Goal: Communication & Community: Answer question/provide support

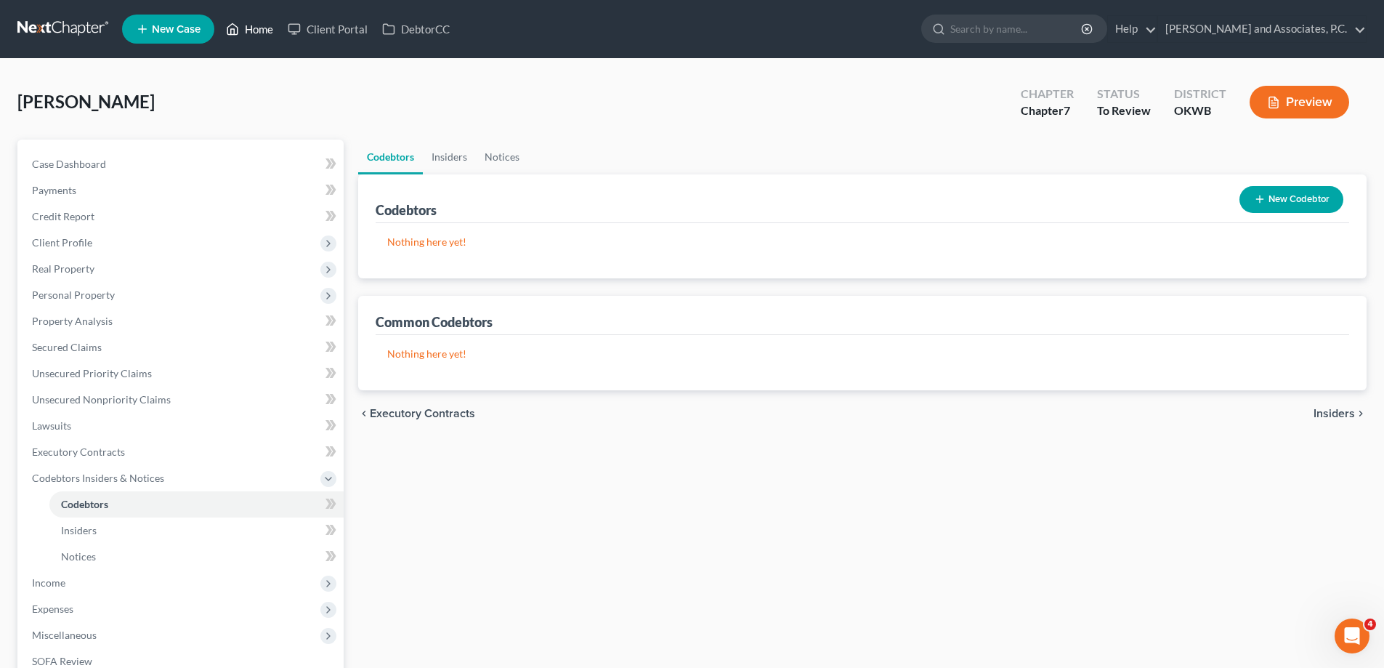
click at [260, 31] on link "Home" at bounding box center [250, 29] width 62 height 26
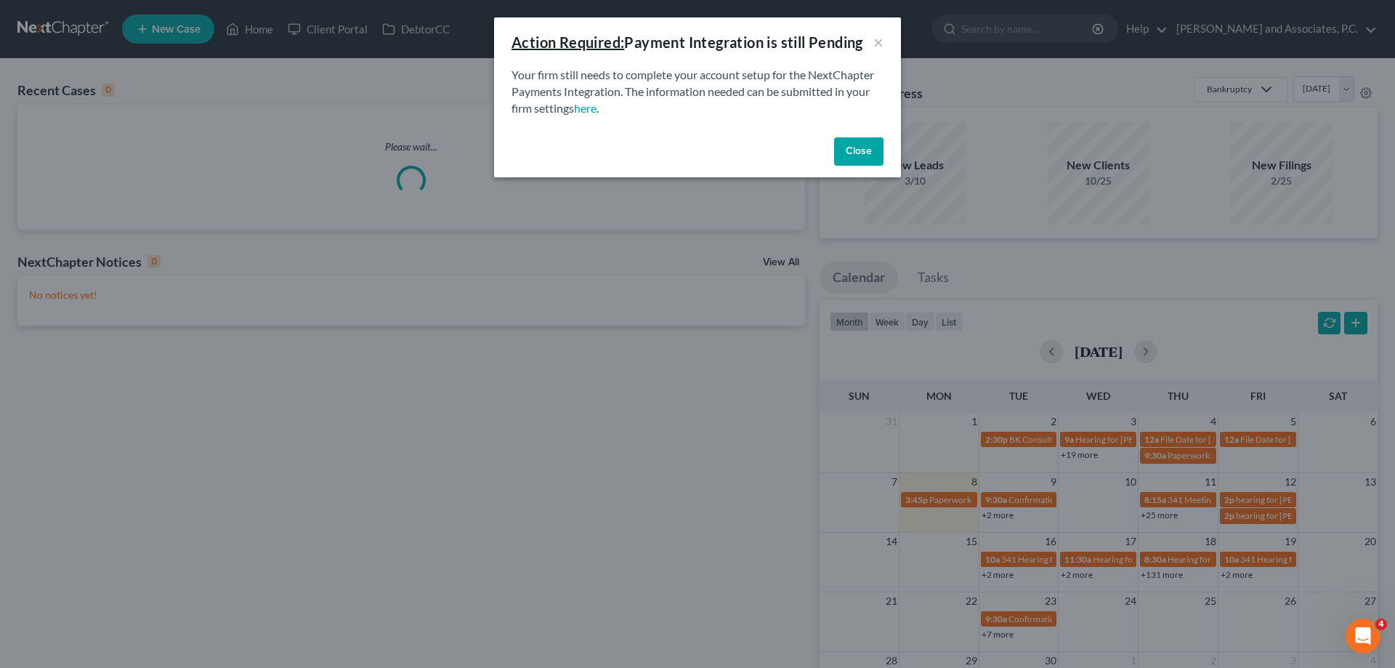
click at [851, 146] on button "Close" at bounding box center [858, 151] width 49 height 29
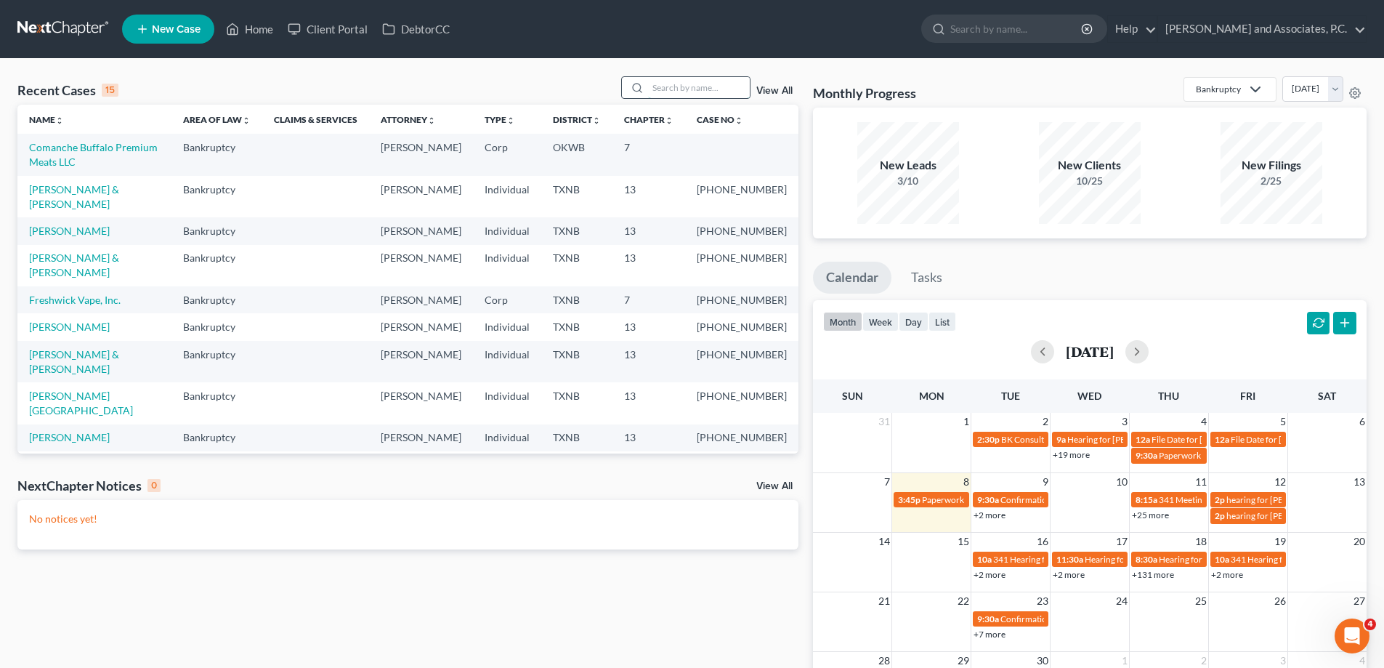
click at [668, 84] on input "search" at bounding box center [699, 87] width 102 height 21
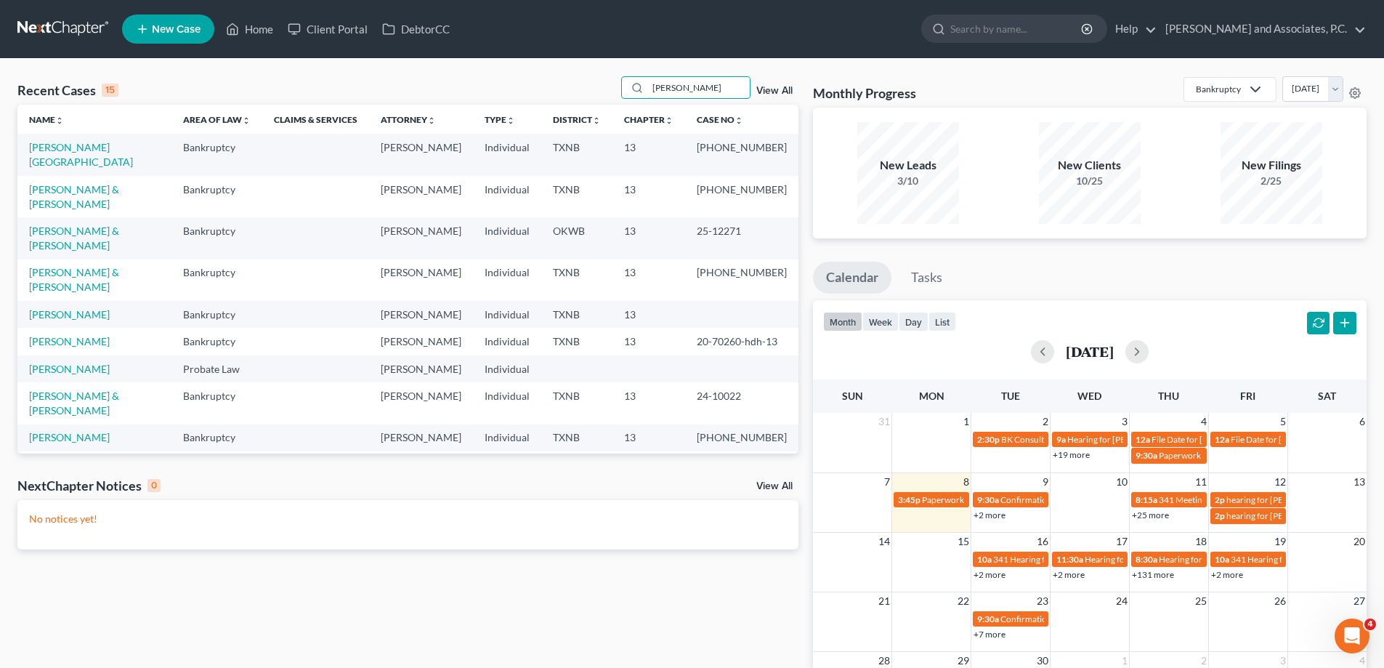
type input "[PERSON_NAME]"
click at [68, 224] on link "[PERSON_NAME] & [PERSON_NAME]" at bounding box center [74, 237] width 90 height 27
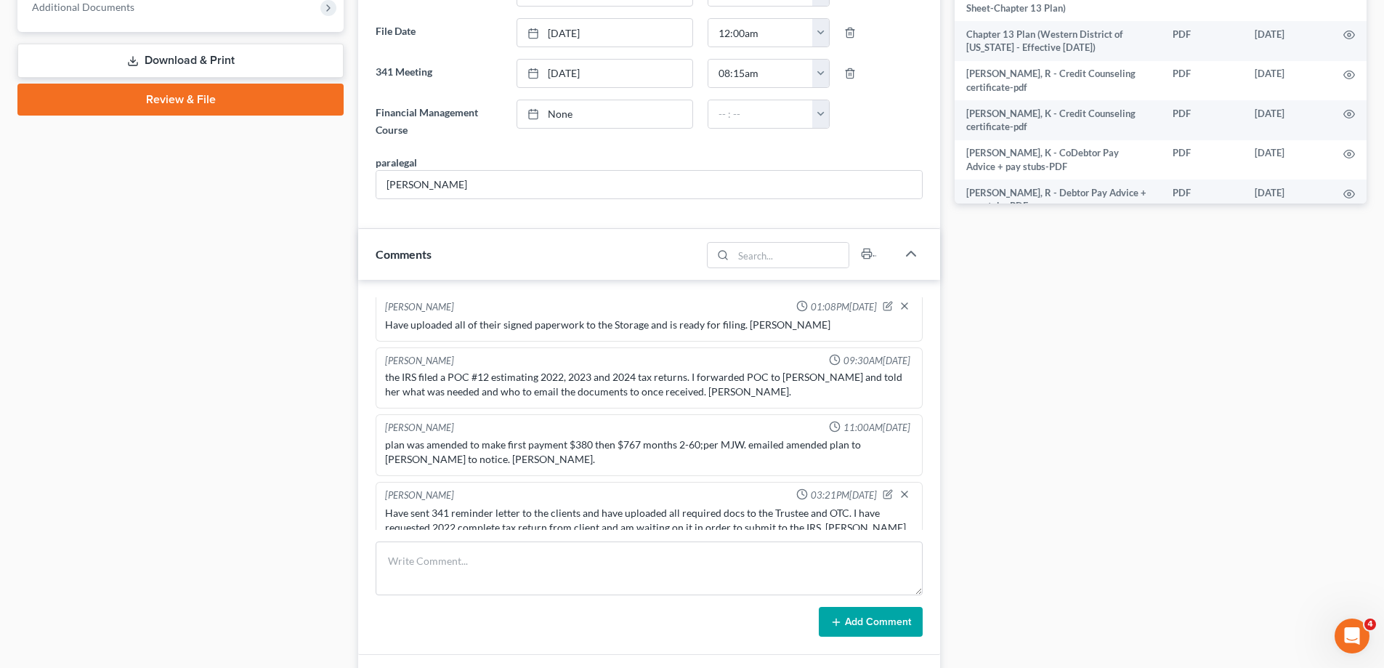
scroll to position [944, 0]
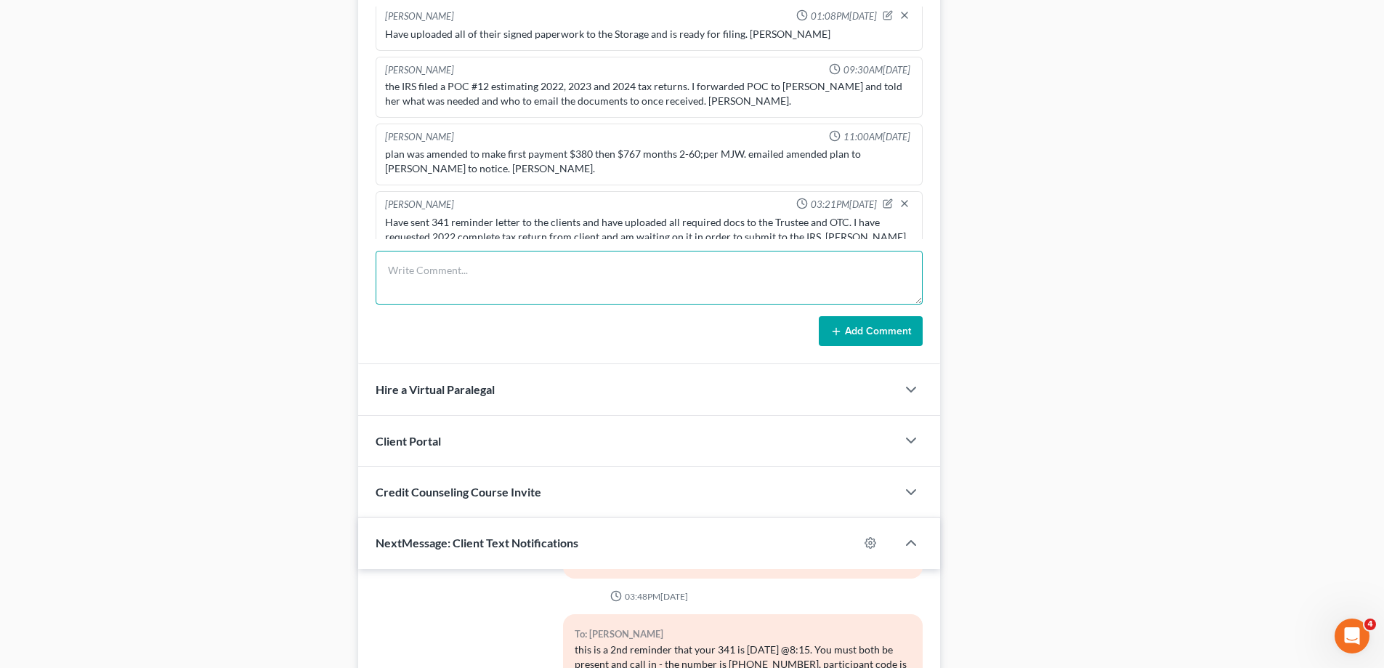
click at [414, 284] on textarea at bounding box center [649, 278] width 547 height 54
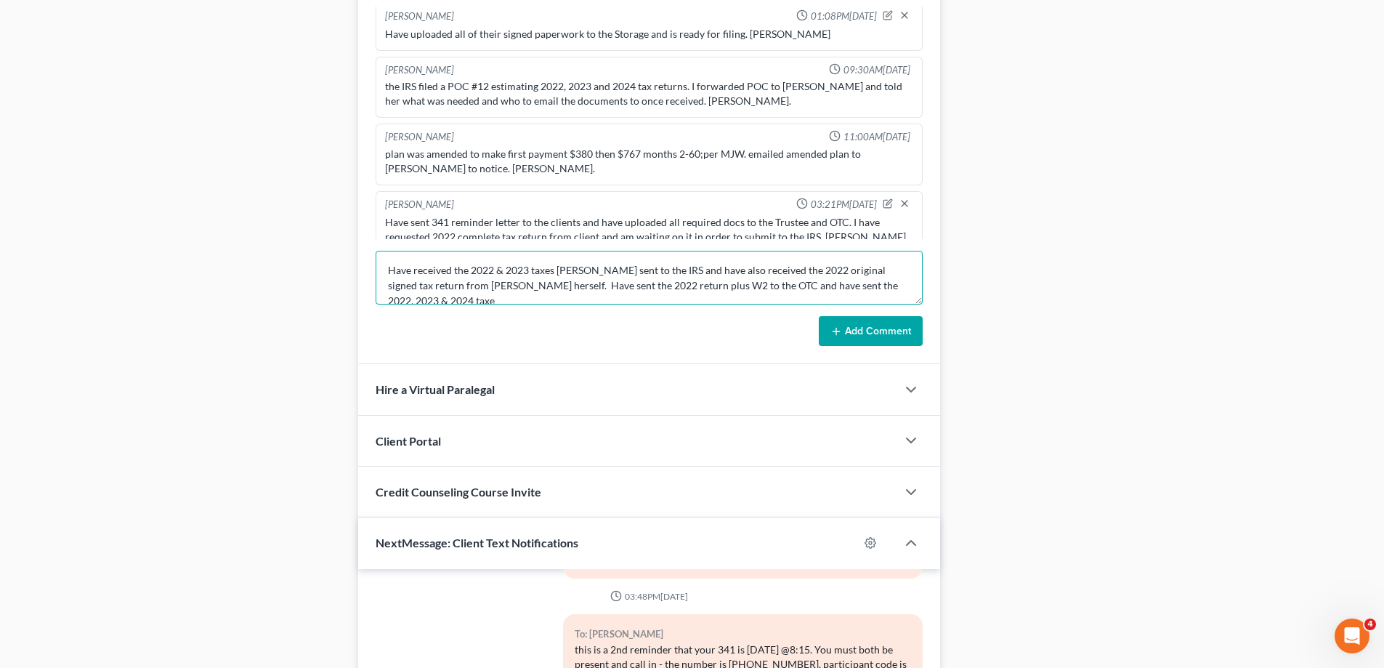
scroll to position [3, 0]
click at [556, 267] on textarea "Have received the 2022 & 2023 taxes [PERSON_NAME] sent to the IRS and have also…" at bounding box center [649, 278] width 547 height 54
click at [700, 268] on textarea "Have received the 2022 & 2023 taxes from the IRS that [PERSON_NAME] sent to the…" at bounding box center [649, 278] width 547 height 54
type textarea "Have received the 2022 & 2023 taxes from the IRS that [PERSON_NAME] sent them a…"
click at [872, 339] on button "Add Comment" at bounding box center [871, 331] width 104 height 31
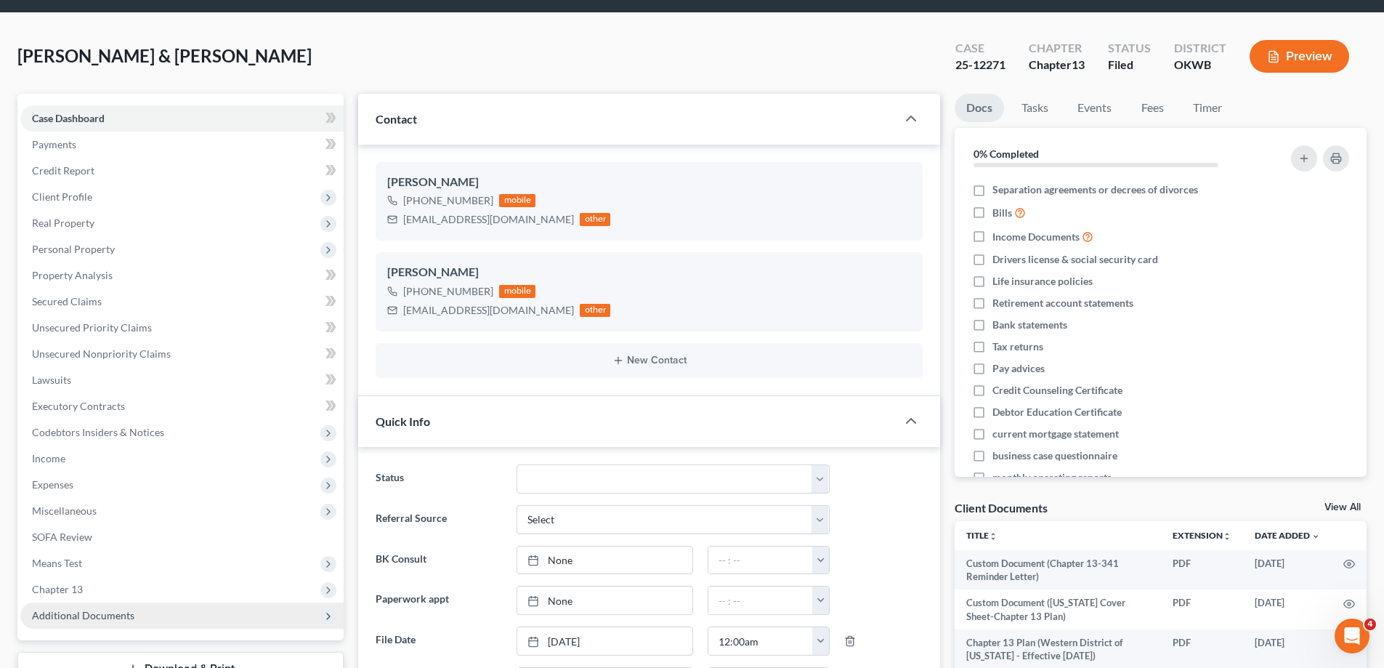
scroll to position [0, 0]
